Goal: Transaction & Acquisition: Purchase product/service

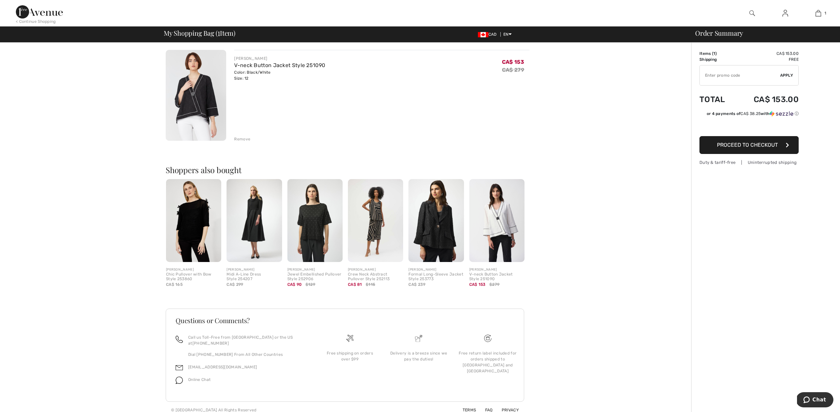
scroll to position [47, 0]
click at [323, 227] on img at bounding box center [314, 221] width 55 height 83
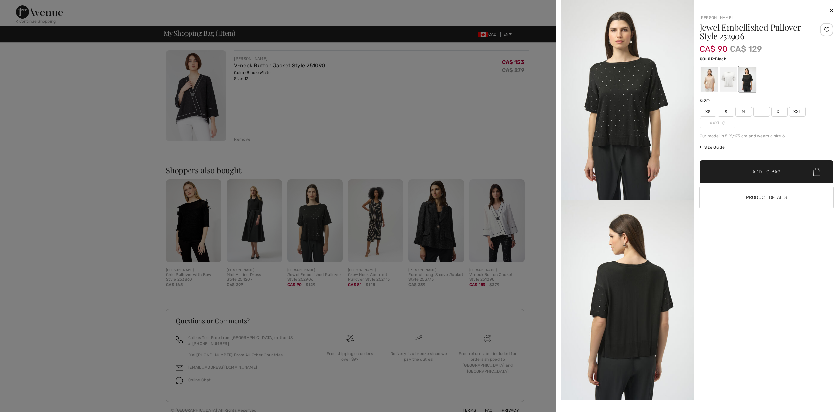
click at [458, 157] on div at bounding box center [420, 206] width 840 height 412
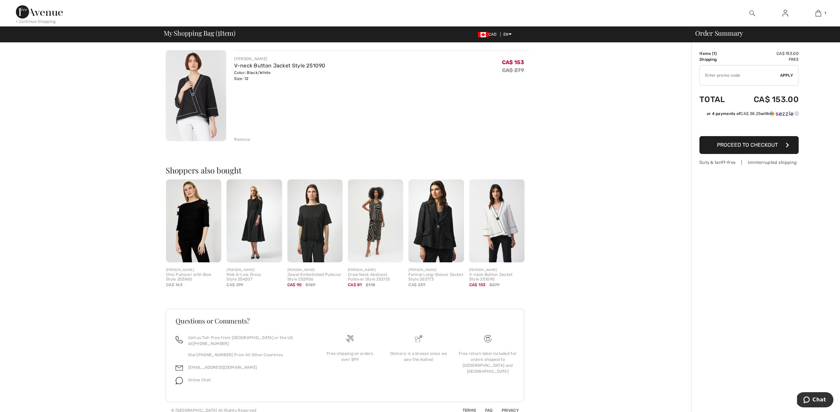
click at [437, 239] on img at bounding box center [435, 221] width 55 height 83
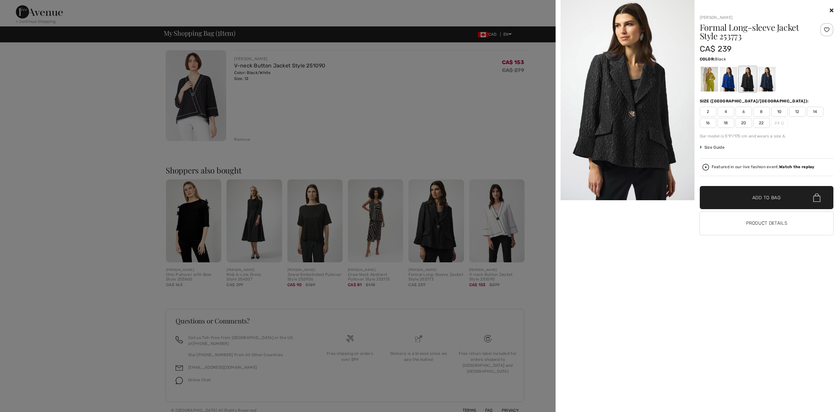
click at [643, 110] on img at bounding box center [627, 100] width 134 height 200
click at [833, 8] on div "Joseph Ribkoff Formal Long-sleeve Jacket Style 253773 CA$ 239 Color: Black Size…" at bounding box center [697, 206] width 279 height 412
click at [831, 10] on icon at bounding box center [832, 10] width 4 height 5
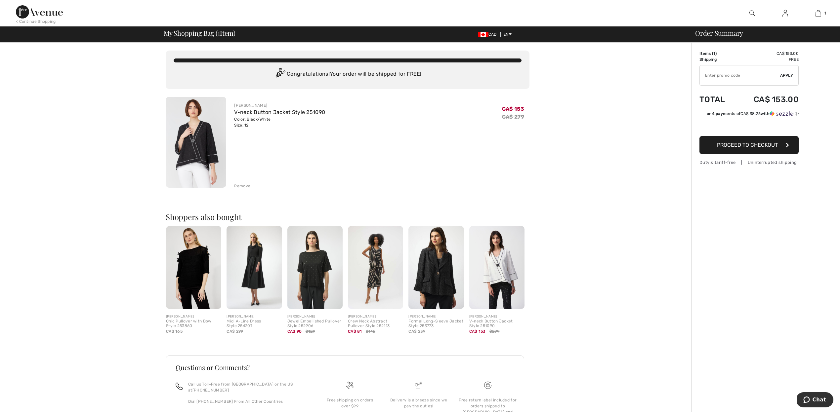
scroll to position [0, 0]
click at [196, 146] on img at bounding box center [196, 142] width 61 height 91
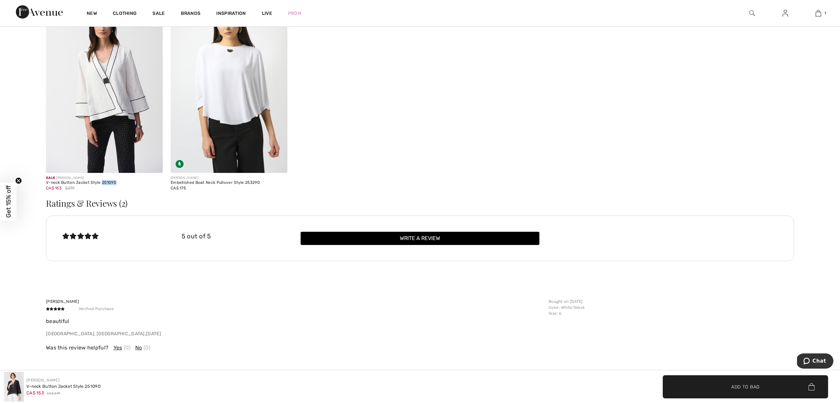
click at [112, 98] on img at bounding box center [104, 85] width 117 height 175
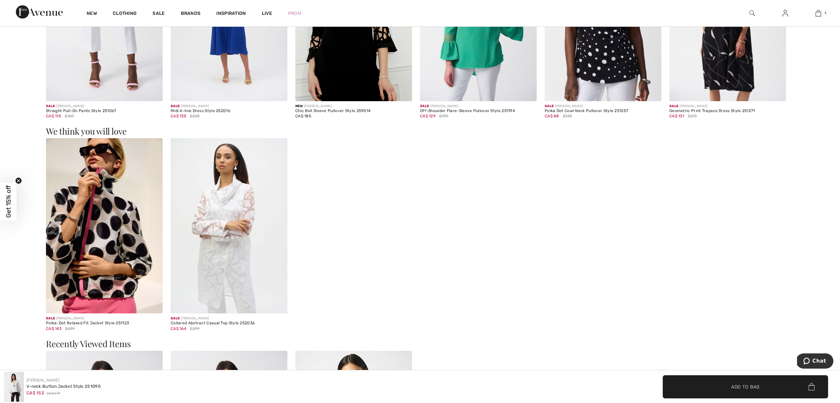
scroll to position [1260, 0]
